Goal: Task Accomplishment & Management: Use online tool/utility

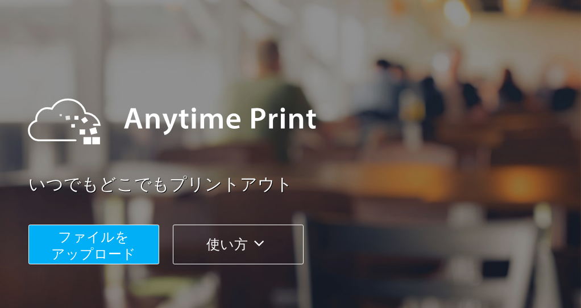
scroll to position [114, 0]
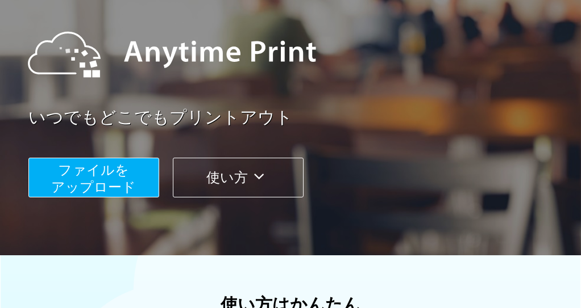
click at [123, 182] on span "ファイルを ​​アップロード" at bounding box center [94, 178] width 85 height 32
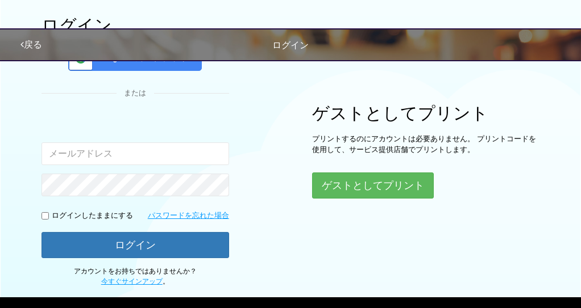
scroll to position [114, 0]
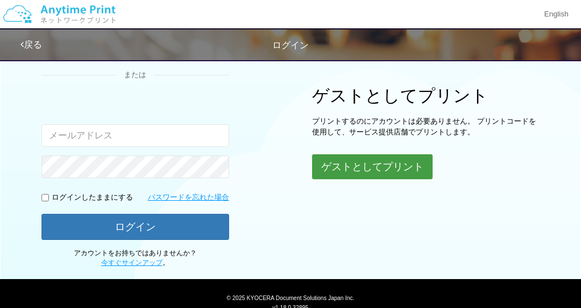
click at [377, 163] on button "ゲストとしてプリント" at bounding box center [372, 167] width 120 height 25
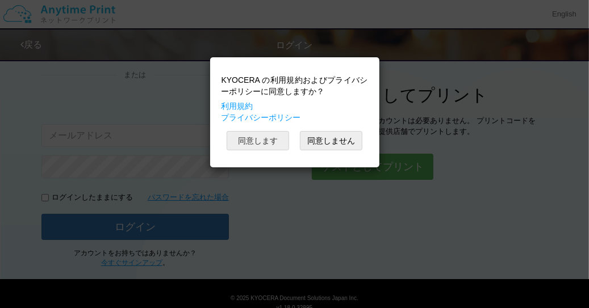
click at [271, 139] on button "同意します" at bounding box center [258, 140] width 62 height 19
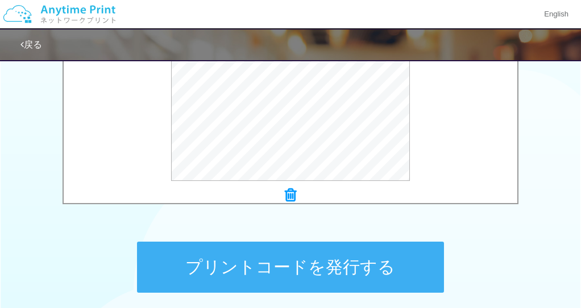
scroll to position [511, 0]
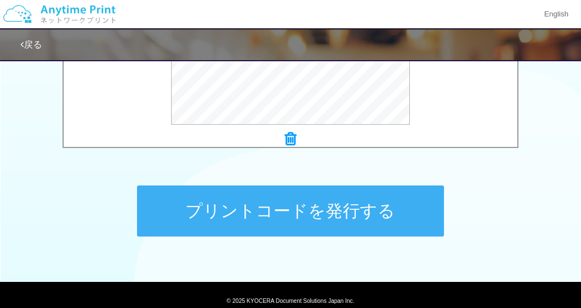
click at [289, 207] on button "プリントコードを発行する" at bounding box center [290, 211] width 307 height 51
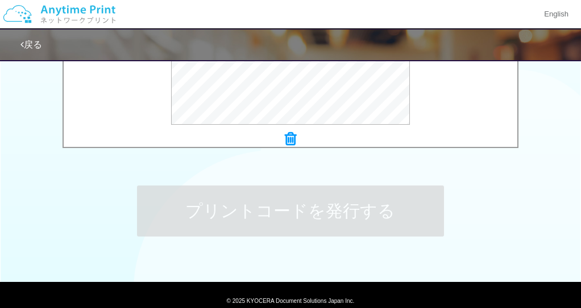
scroll to position [0, 0]
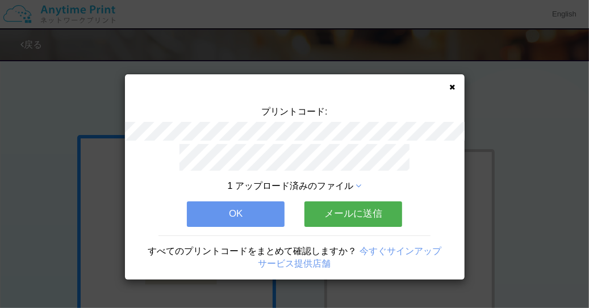
click at [340, 207] on button "メールに送信" at bounding box center [353, 214] width 98 height 25
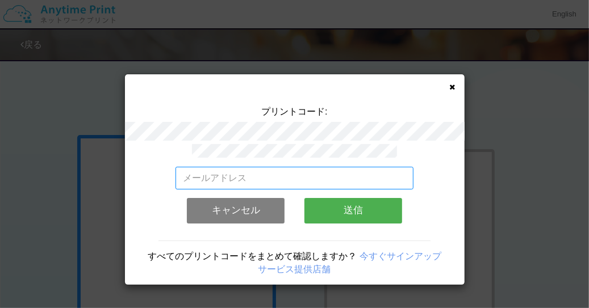
click at [181, 172] on input "email" at bounding box center [295, 178] width 238 height 23
type input "[EMAIL_ADDRESS][DOMAIN_NAME]"
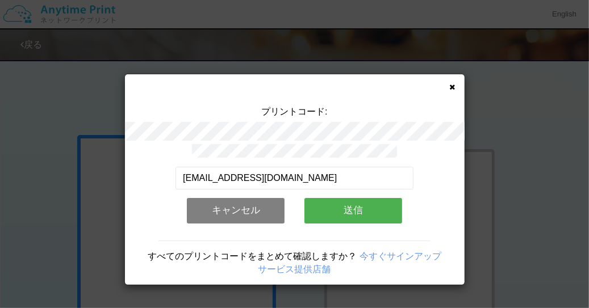
click at [347, 208] on button "送信" at bounding box center [353, 210] width 98 height 25
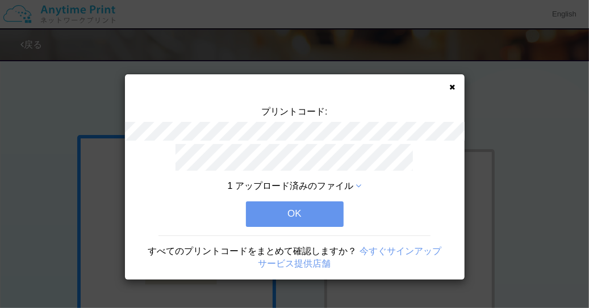
click at [286, 210] on button "OK" at bounding box center [295, 214] width 98 height 25
